Goal: Book appointment/travel/reservation

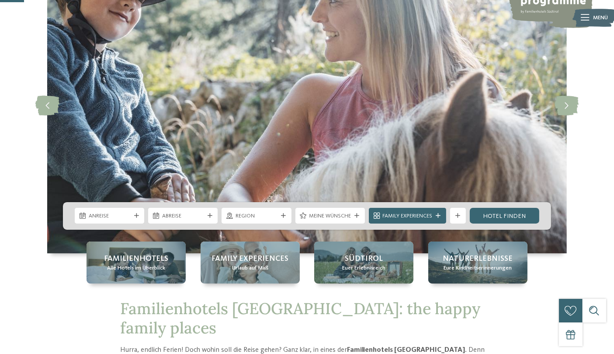
scroll to position [129, 0]
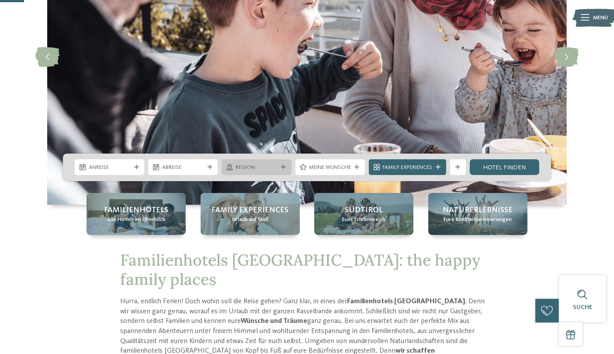
click at [269, 168] on span "Region" at bounding box center [257, 168] width 42 height 8
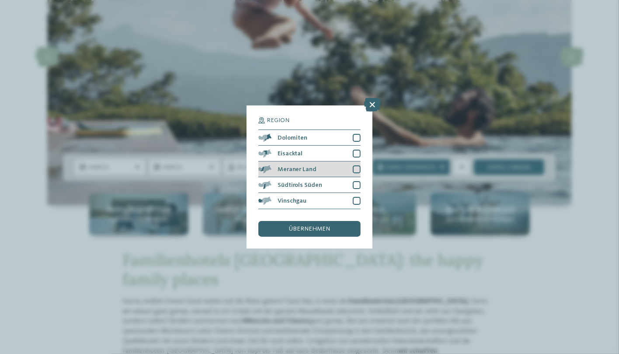
click at [356, 167] on div at bounding box center [357, 169] width 8 height 8
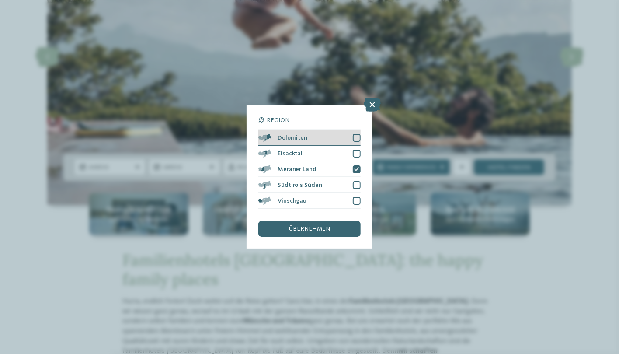
click at [356, 135] on div at bounding box center [357, 138] width 8 height 8
click at [360, 153] on div at bounding box center [357, 154] width 8 height 8
click at [322, 225] on div "übernehmen" at bounding box center [309, 229] width 102 height 16
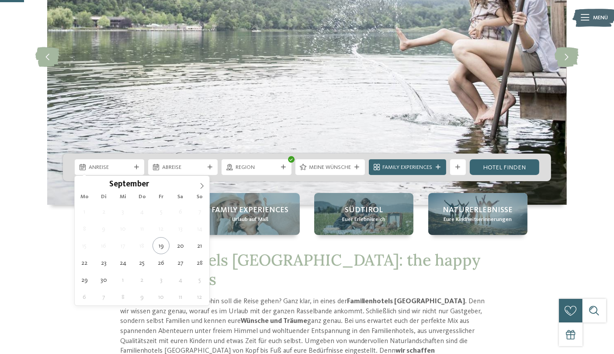
click at [120, 167] on span "Anreise" at bounding box center [110, 168] width 42 height 8
type div "28.09.2025"
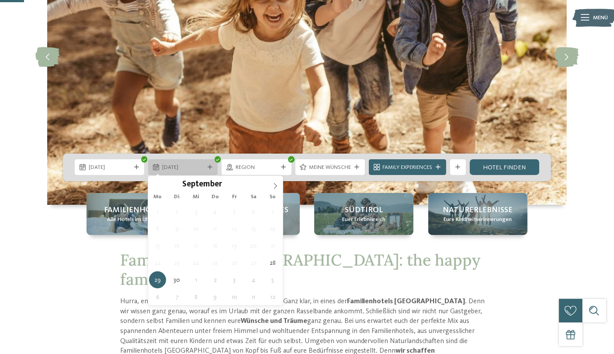
click at [207, 169] on div "29.09.2025" at bounding box center [183, 167] width 70 height 16
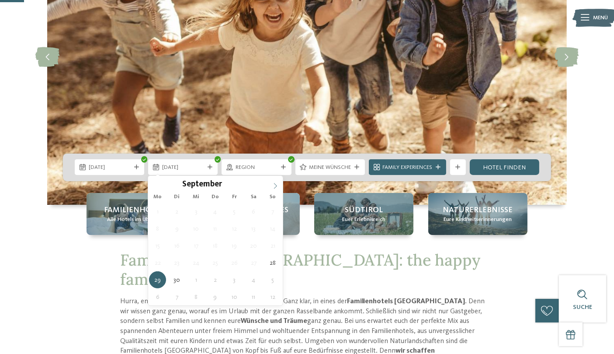
click at [271, 183] on span at bounding box center [275, 183] width 15 height 15
type div "04.10.2025"
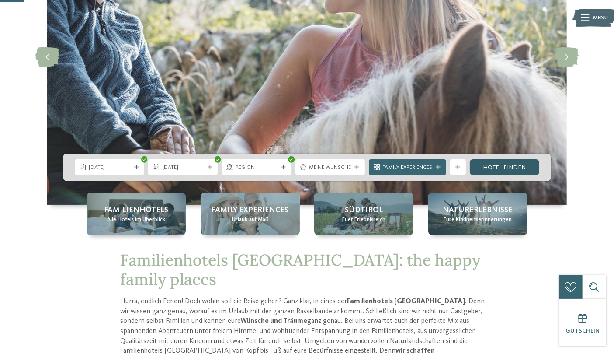
click at [504, 165] on link "Hotel finden" at bounding box center [505, 167] width 70 height 16
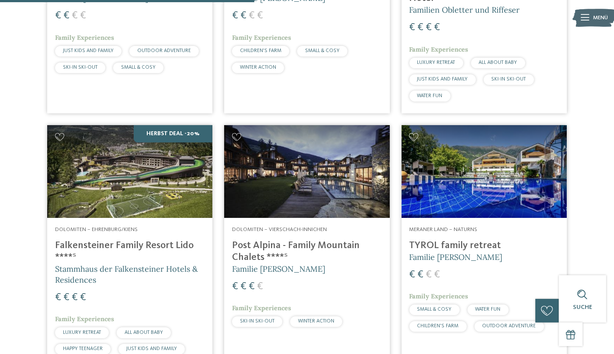
scroll to position [966, 0]
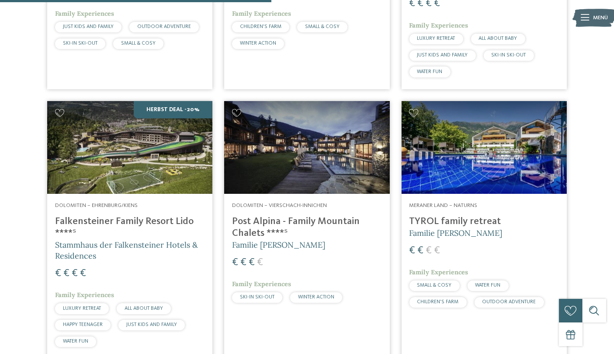
click at [135, 156] on img at bounding box center [129, 147] width 165 height 93
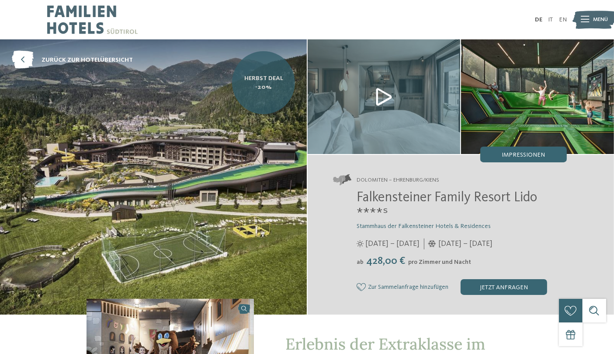
click at [249, 86] on span "Herbst Deal -20%" at bounding box center [263, 82] width 51 height 17
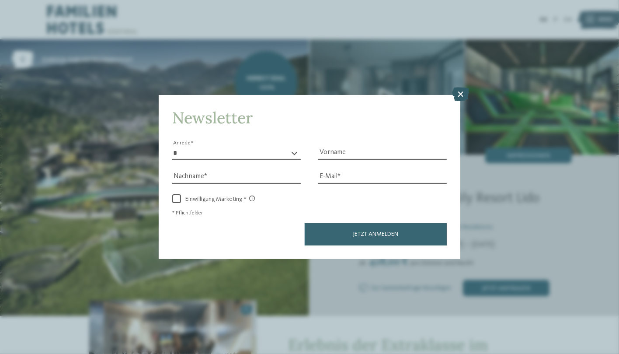
click at [462, 96] on icon at bounding box center [460, 94] width 17 height 14
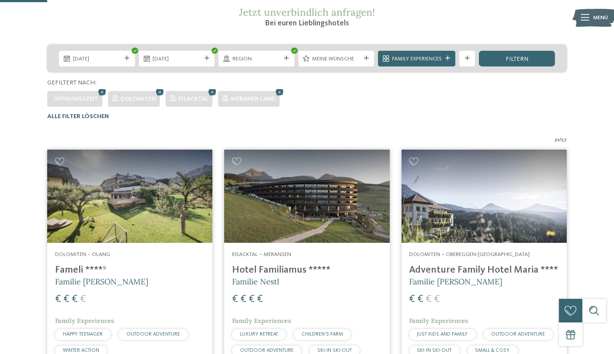
scroll to position [156, 0]
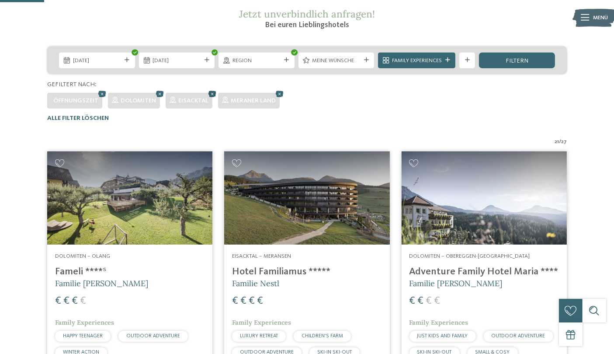
click at [209, 94] on icon at bounding box center [212, 93] width 12 height 10
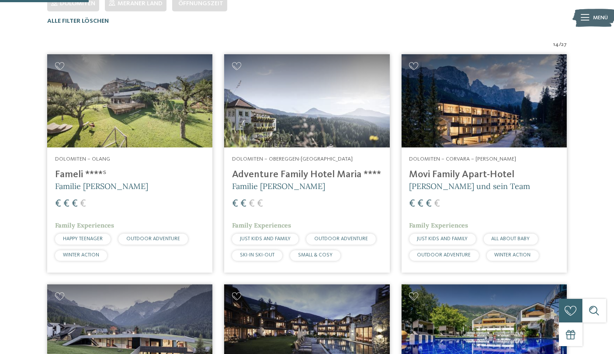
scroll to position [189, 0]
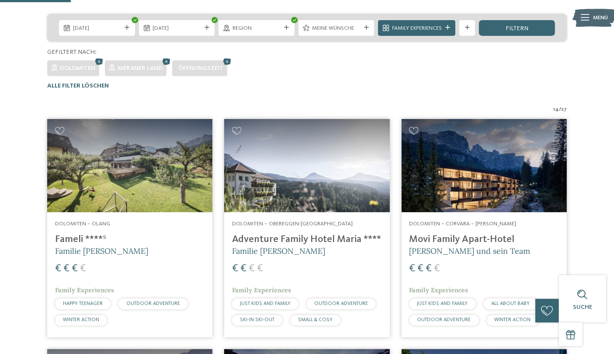
click at [283, 175] on img at bounding box center [306, 165] width 165 height 93
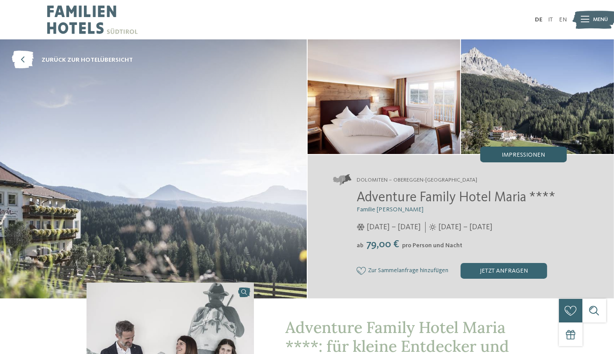
click at [520, 156] on span "Impressionen" at bounding box center [523, 155] width 43 height 6
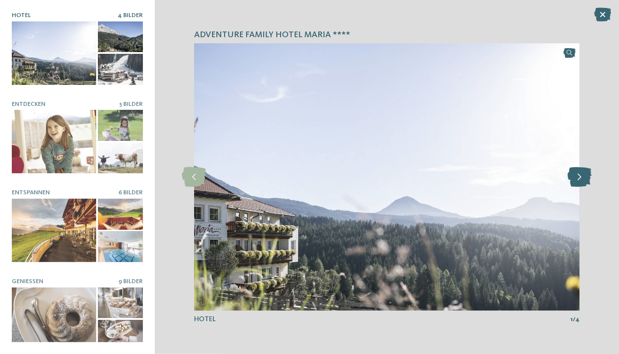
click at [580, 182] on icon at bounding box center [580, 177] width 24 height 20
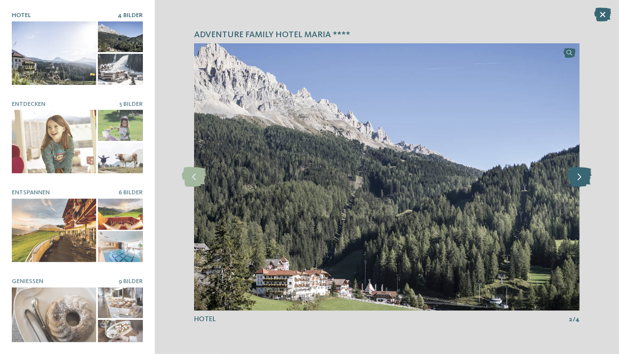
click at [580, 182] on icon at bounding box center [580, 177] width 24 height 20
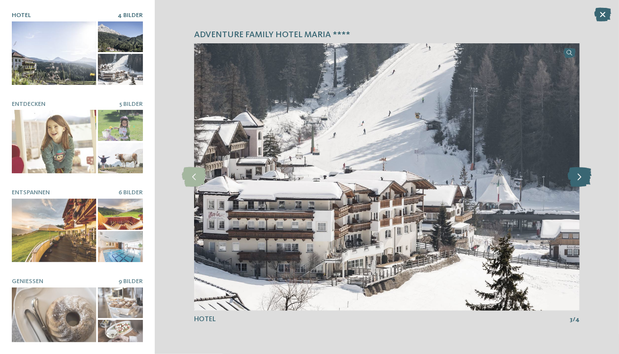
click at [580, 182] on icon at bounding box center [580, 177] width 24 height 20
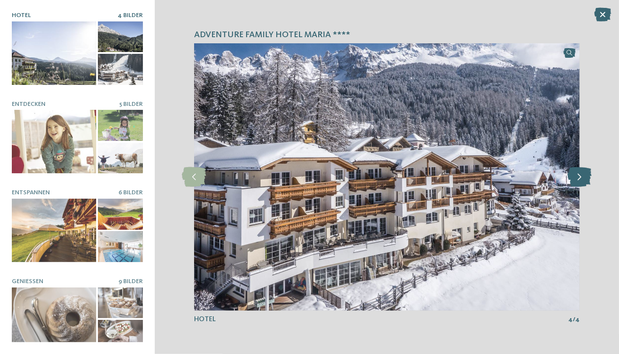
click at [580, 182] on icon at bounding box center [580, 177] width 24 height 20
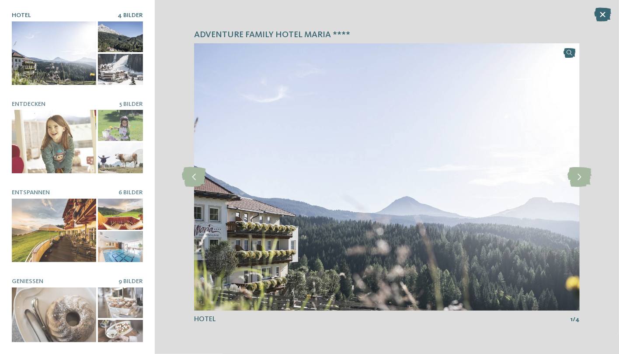
click at [604, 15] on icon at bounding box center [602, 14] width 17 height 14
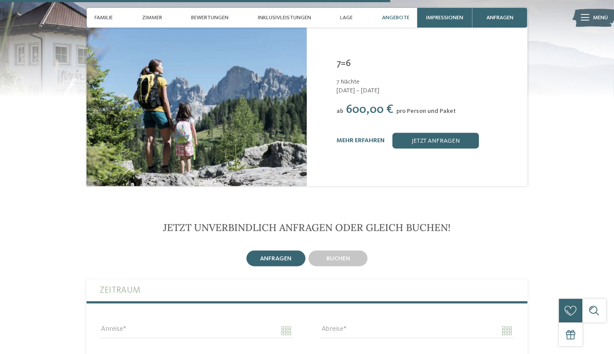
scroll to position [1717, 0]
